Goal: Transaction & Acquisition: Purchase product/service

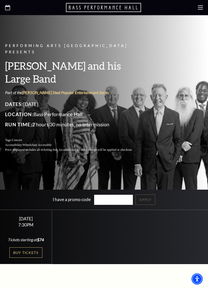
scroll to position [56, 0]
click at [38, 252] on link "Buy Tickets" at bounding box center [25, 252] width 33 height 10
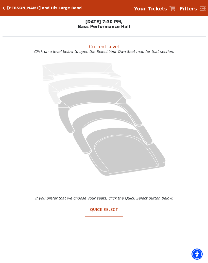
click at [113, 213] on button "Quick Select" at bounding box center [104, 210] width 39 height 14
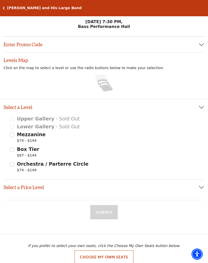
click at [15, 135] on div "Mezzanine $74 - $144" at bounding box center [104, 138] width 189 height 14
click at [17, 137] on span "Mezzanine" at bounding box center [31, 134] width 29 height 6
click at [14, 137] on input "Mezzanine $74 - $144" at bounding box center [12, 134] width 5 height 5
radio input "true"
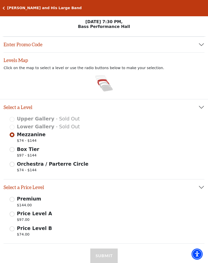
click at [14, 227] on input "Price Level B $74.00" at bounding box center [12, 228] width 5 height 5
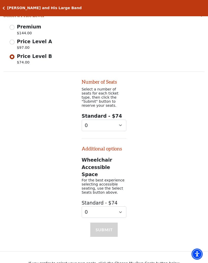
scroll to position [189, 0]
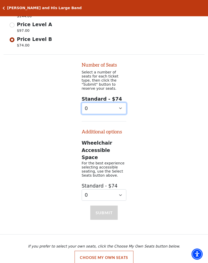
click at [105, 106] on select "0 1 2 3 4 5 6 7 8 9" at bounding box center [104, 108] width 45 height 11
select select "2"
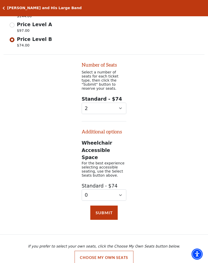
click at [110, 205] on button "Submit" at bounding box center [103, 212] width 27 height 14
